Goal: Navigation & Orientation: Go to known website

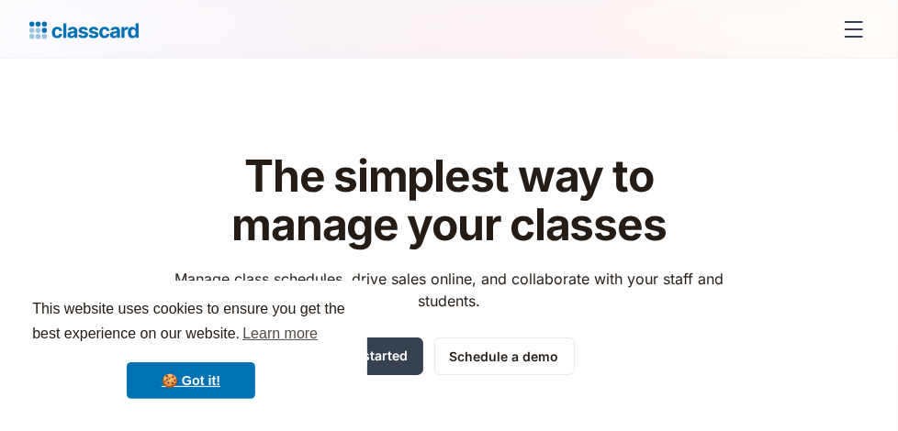
click at [0, 0] on div "Log in" at bounding box center [0, 0] width 0 height 0
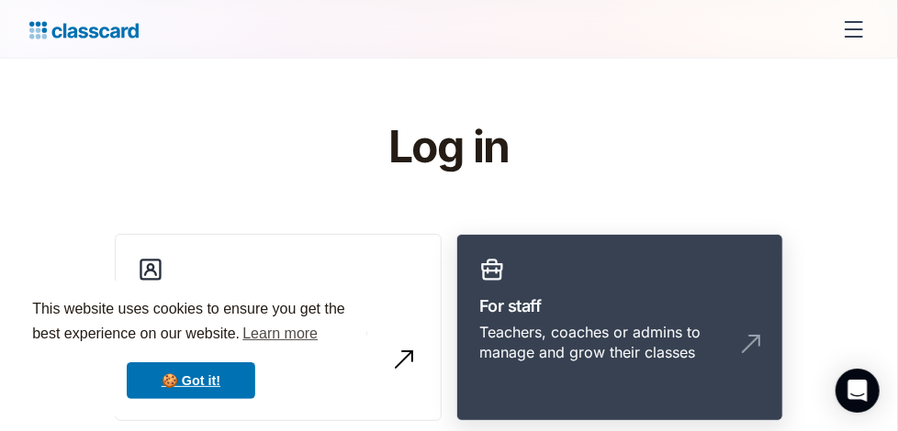
click at [667, 300] on link "For staff Teachers, coaches or admins to manage and grow their classes" at bounding box center [619, 327] width 327 height 187
